Goal: Information Seeking & Learning: Learn about a topic

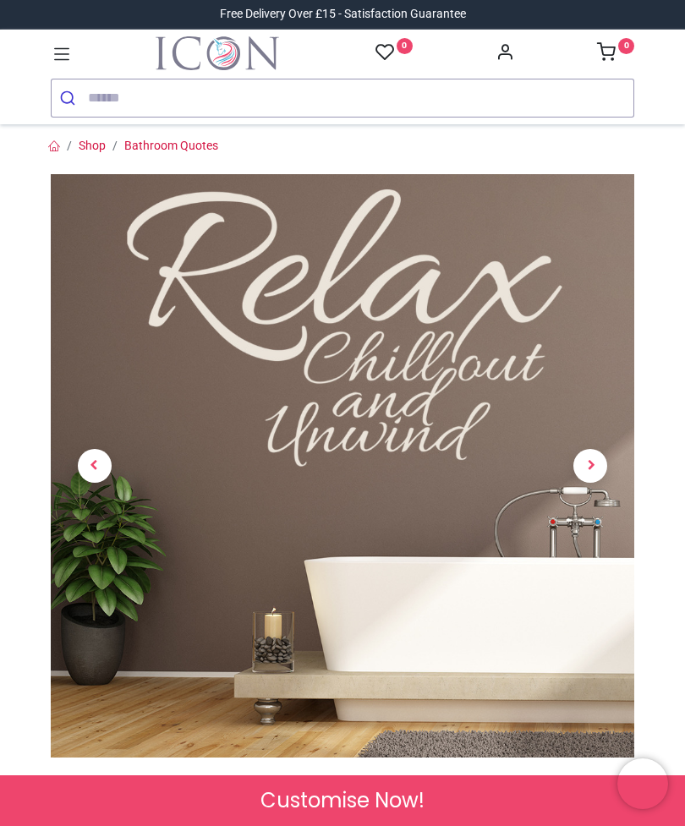
click at [607, 463] on span "Next" at bounding box center [590, 466] width 34 height 34
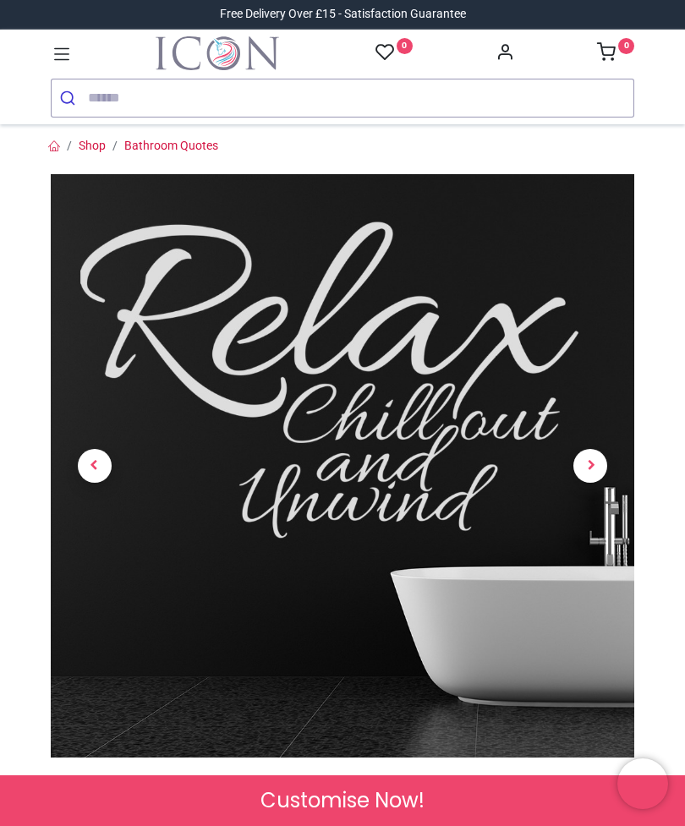
click at [591, 465] on span "Next" at bounding box center [590, 466] width 34 height 34
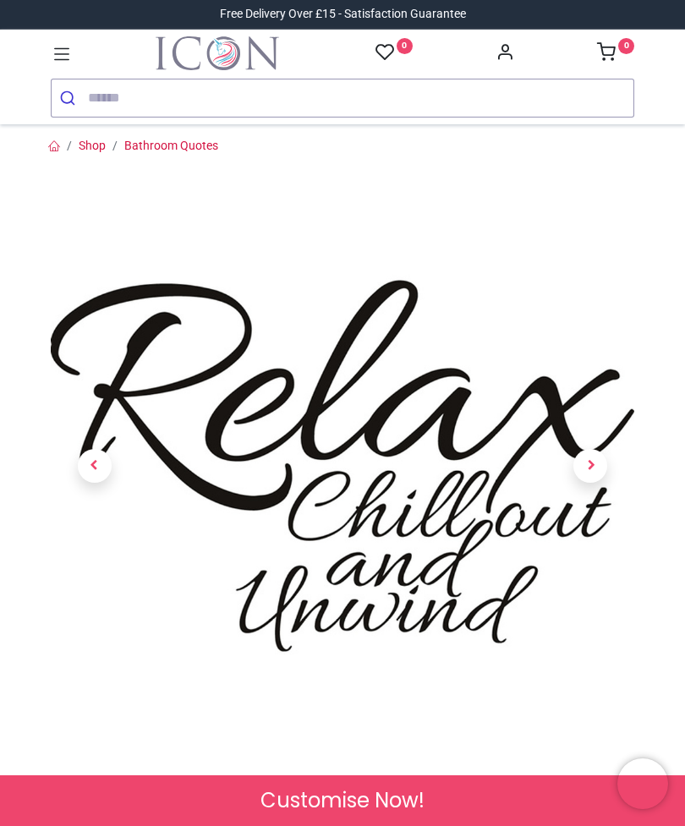
click at [601, 471] on span "Next" at bounding box center [590, 466] width 34 height 34
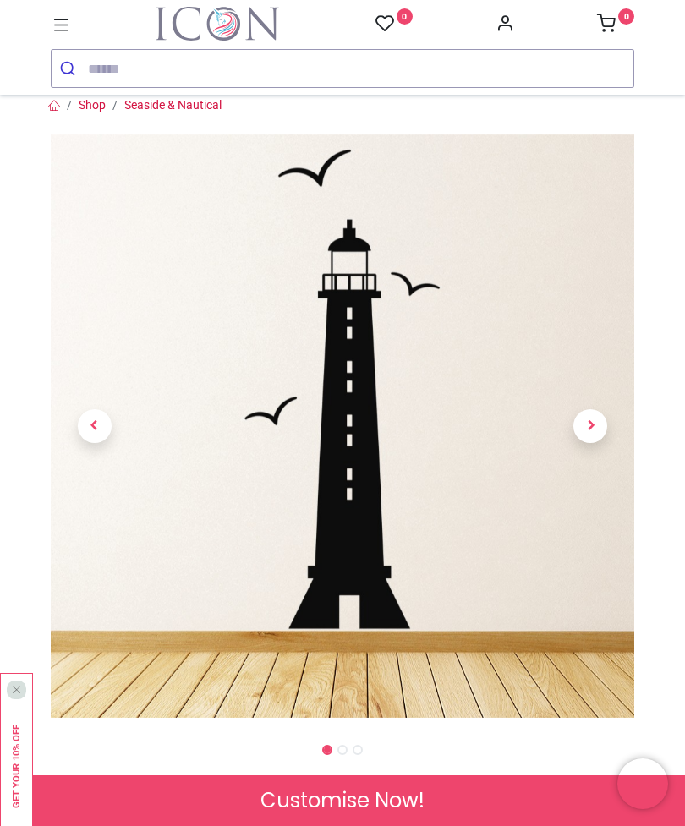
scroll to position [9, 0]
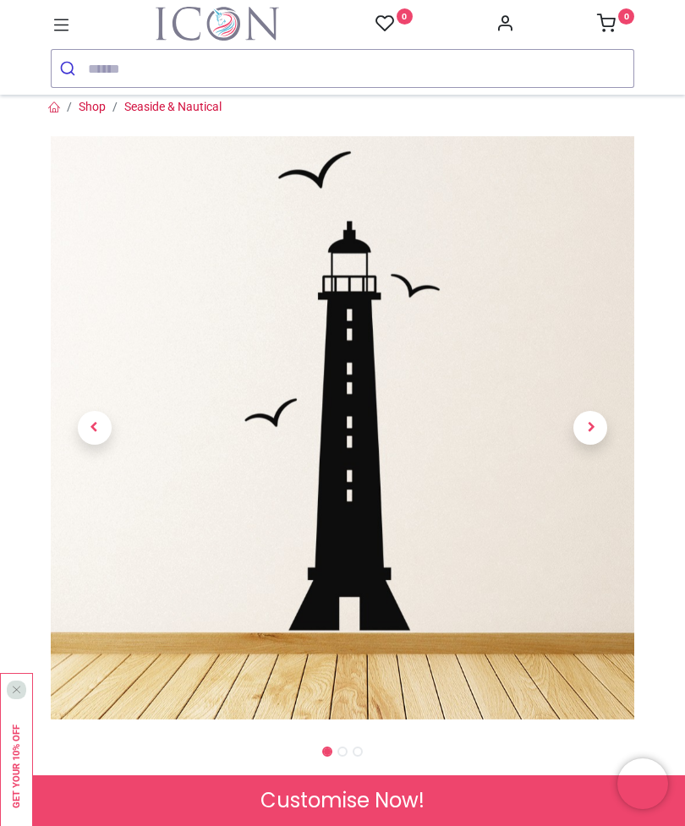
click at [606, 426] on span "Next" at bounding box center [590, 428] width 34 height 34
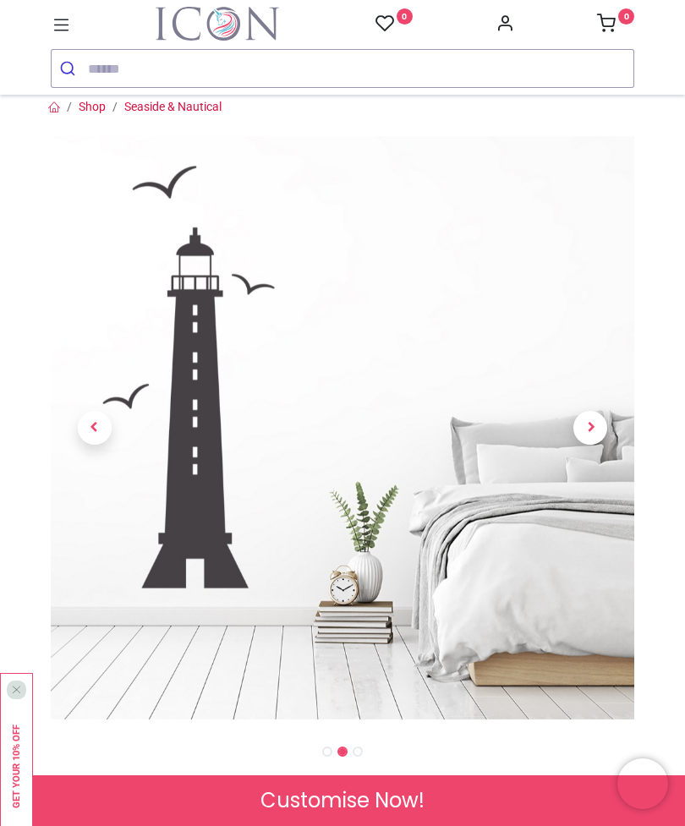
click at [598, 438] on span "Next" at bounding box center [590, 428] width 34 height 34
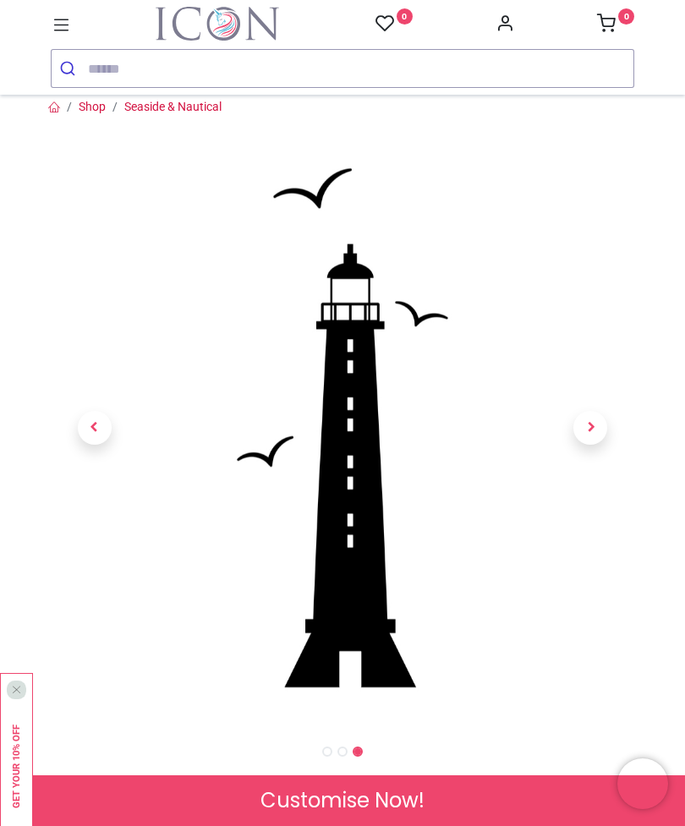
click at [606, 428] on span "Next" at bounding box center [590, 428] width 34 height 34
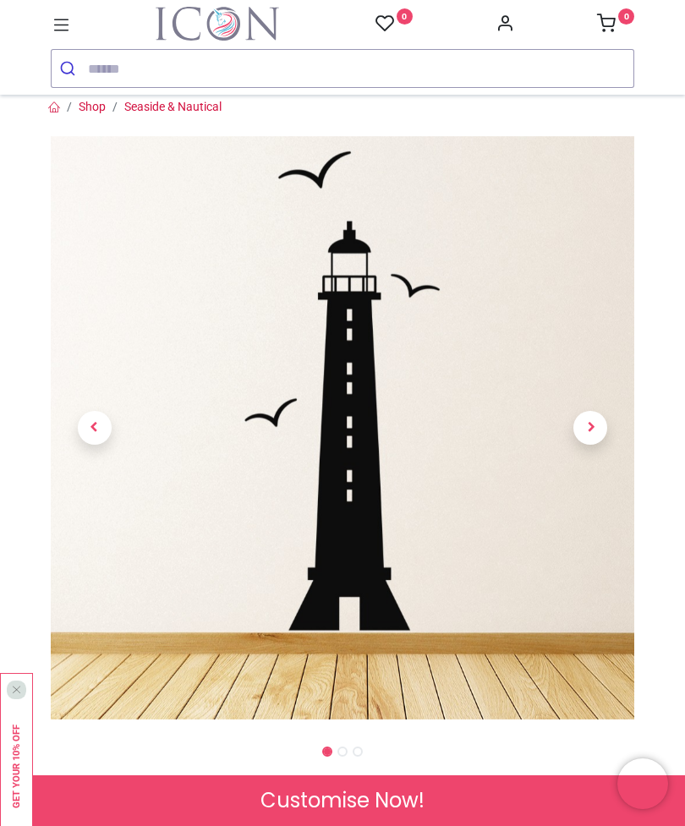
click at [600, 431] on span "Next" at bounding box center [590, 428] width 34 height 34
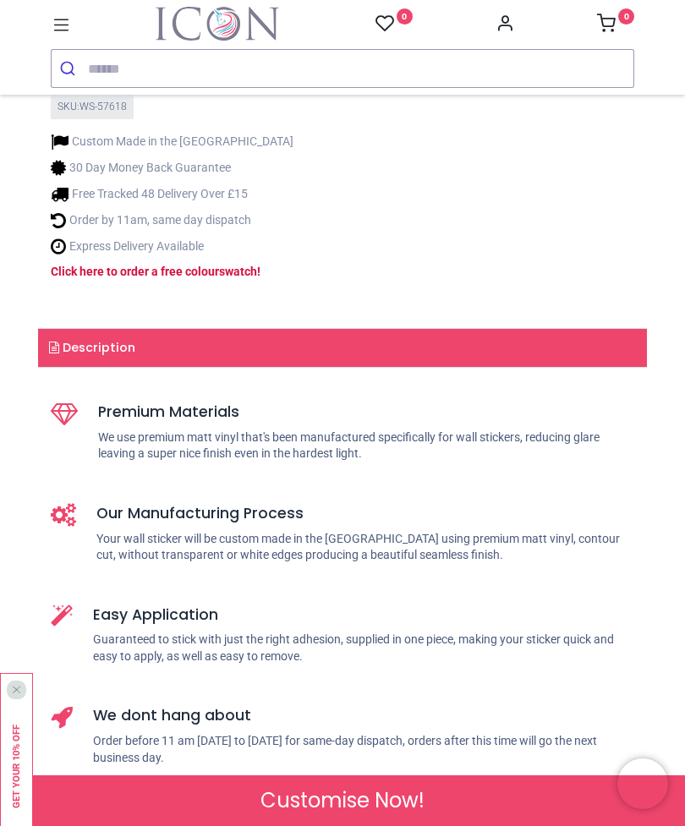
scroll to position [1165, 0]
